Goal: Transaction & Acquisition: Purchase product/service

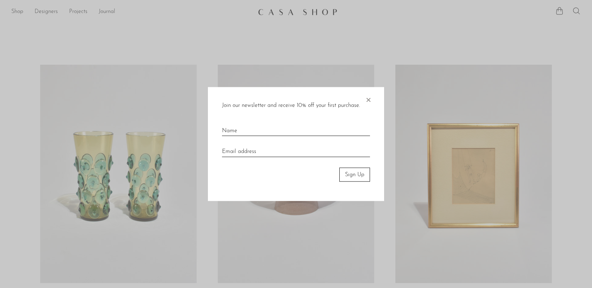
click at [366, 95] on span "×" at bounding box center [367, 98] width 7 height 23
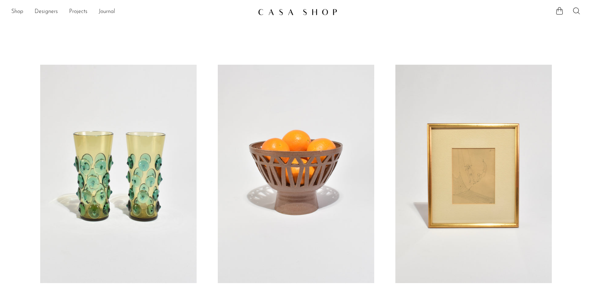
click at [10, 10] on div "Shop Featured New Arrivals Bestsellers Coming Soon Jewelry Jewelry All Earrings…" at bounding box center [296, 12] width 592 height 13
click at [18, 10] on link "Shop" at bounding box center [17, 11] width 12 height 9
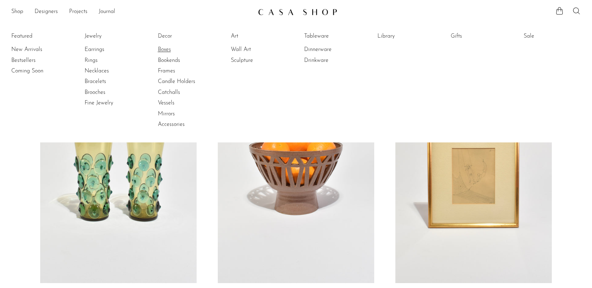
click at [171, 49] on link "Boxes" at bounding box center [184, 50] width 53 height 8
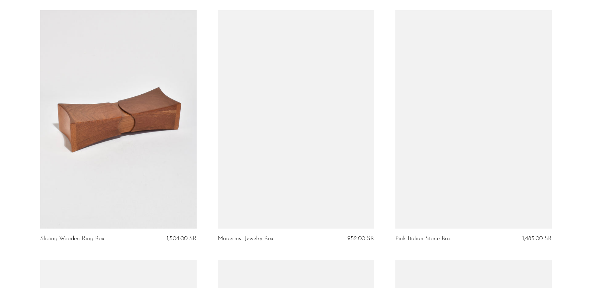
scroll to position [1051, 0]
